Goal: Information Seeking & Learning: Learn about a topic

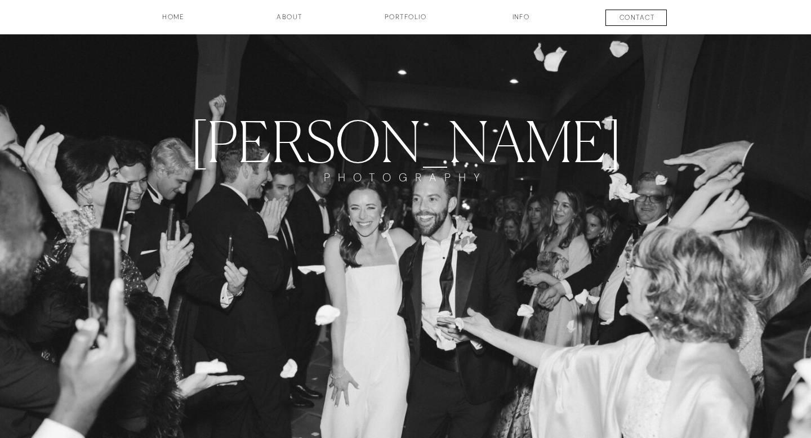
click at [386, 12] on h3 "Portfolio" at bounding box center [405, 21] width 83 height 19
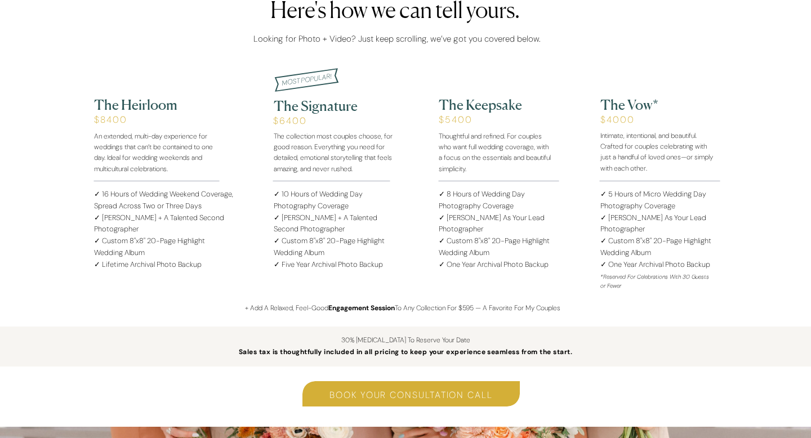
scroll to position [1320, 0]
